Goal: Browse casually: Explore the website without a specific task or goal

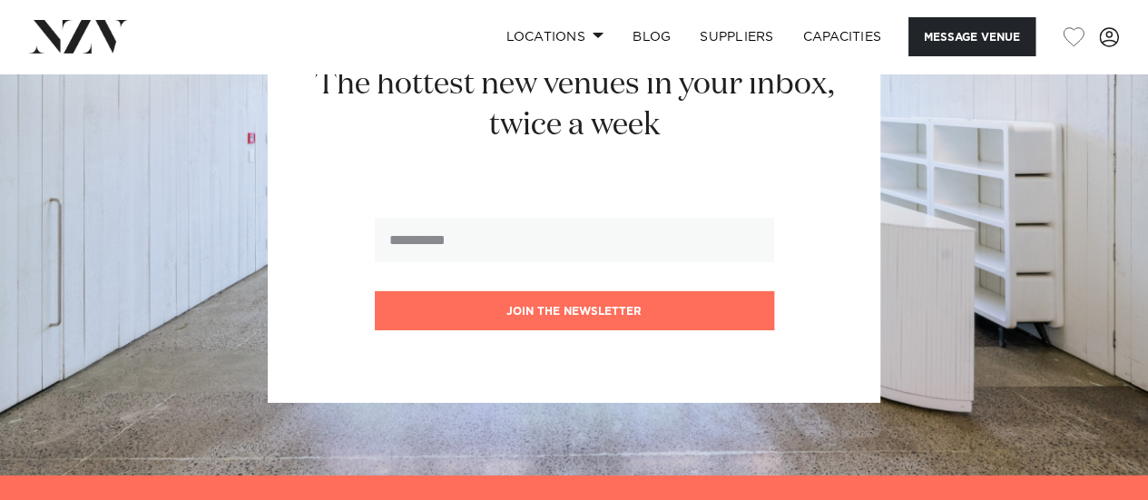
scroll to position [2842, 0]
